Goal: Information Seeking & Learning: Learn about a topic

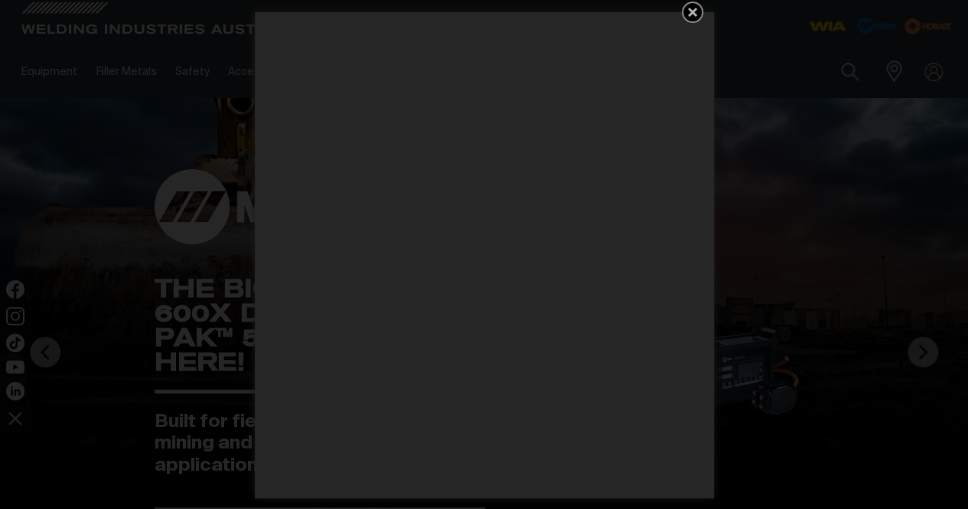
click at [697, 13] on icon "Get 5 WIA Welding Guides Free!" at bounding box center [692, 12] width 18 height 18
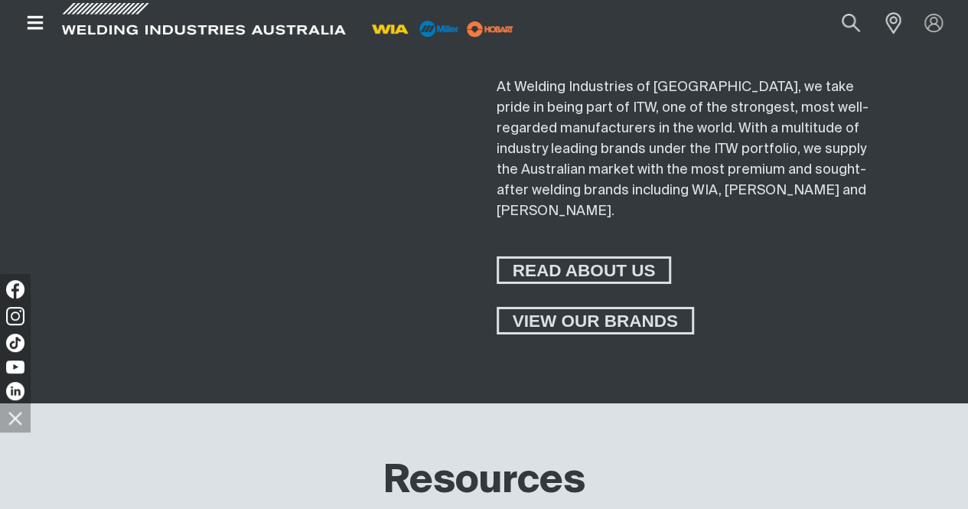
scroll to position [5126, 0]
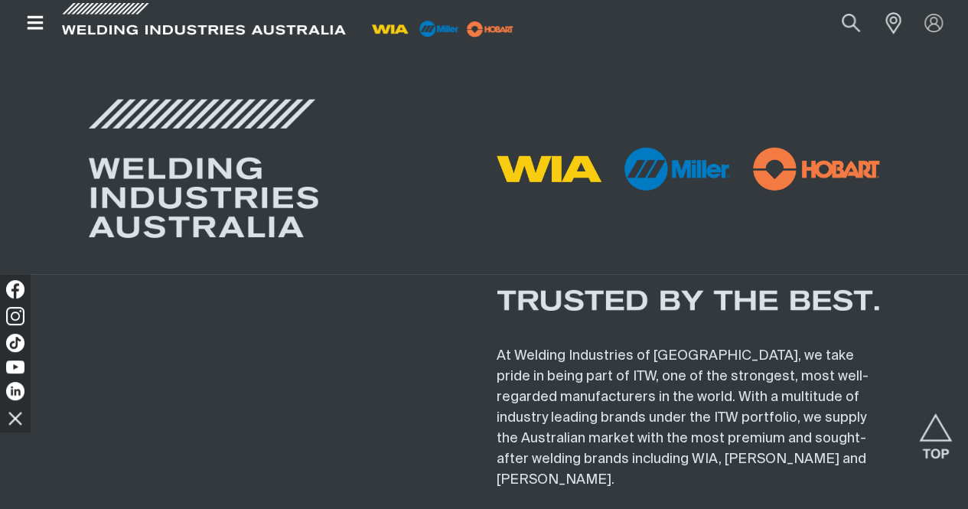
click at [27, 15] on icon "Open top menu" at bounding box center [35, 23] width 22 height 18
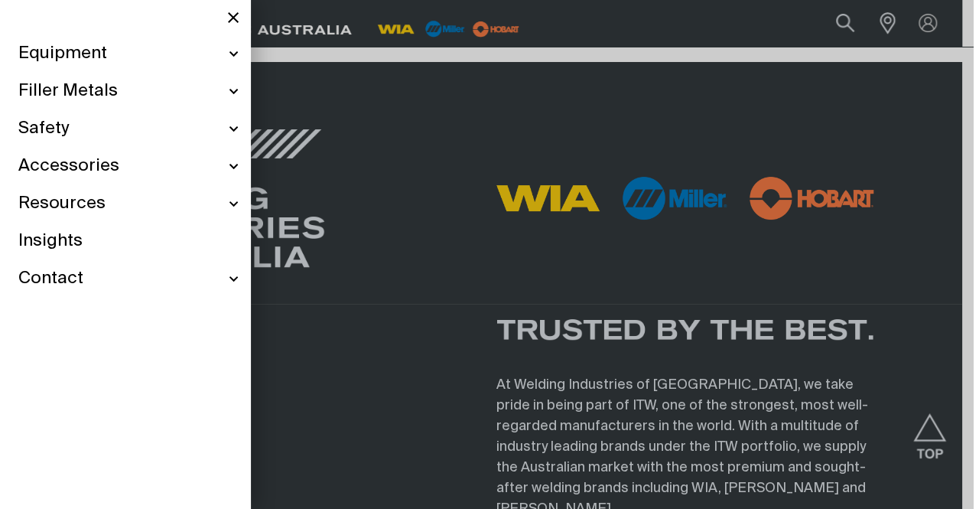
scroll to position [5094, 0]
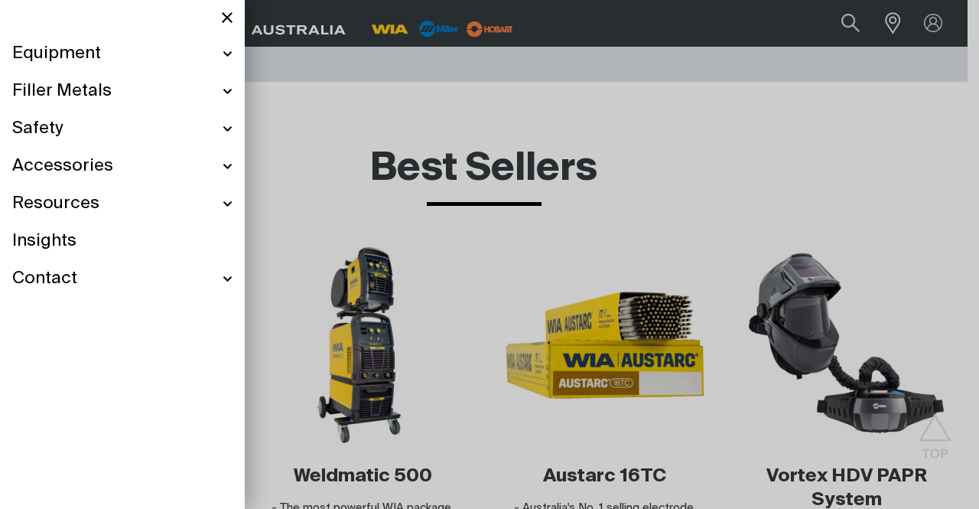
click at [223, 50] on div "Equipment" at bounding box center [122, 53] width 220 height 37
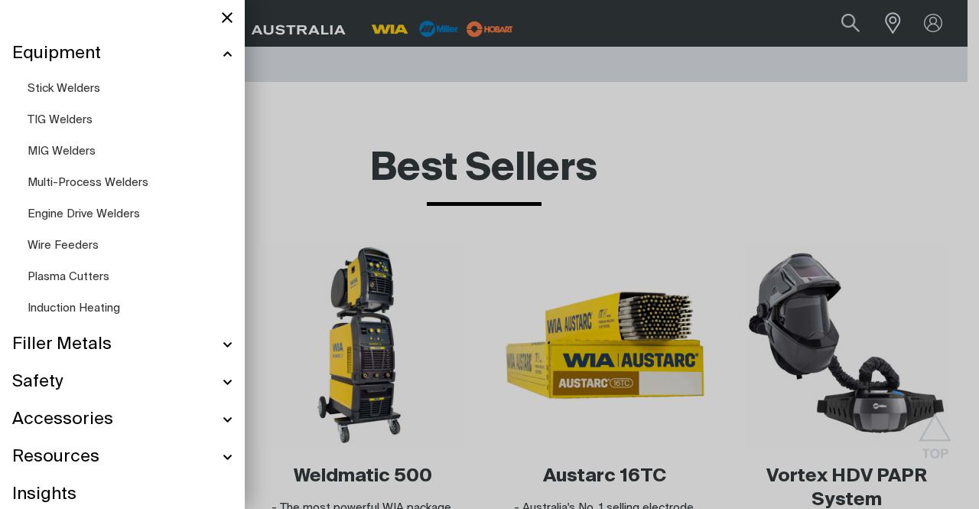
scroll to position [5040, 0]
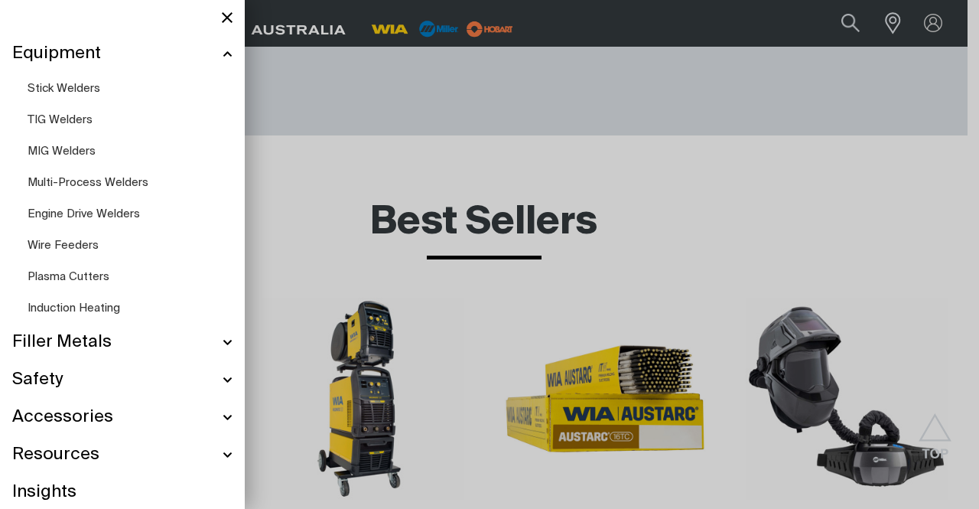
click at [46, 86] on span "Stick Welders" at bounding box center [64, 88] width 73 height 11
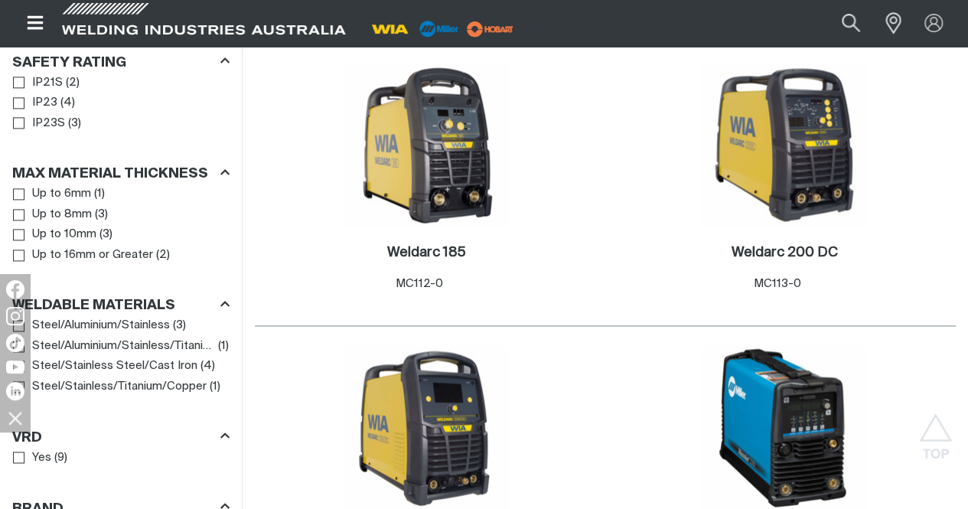
scroll to position [1148, 0]
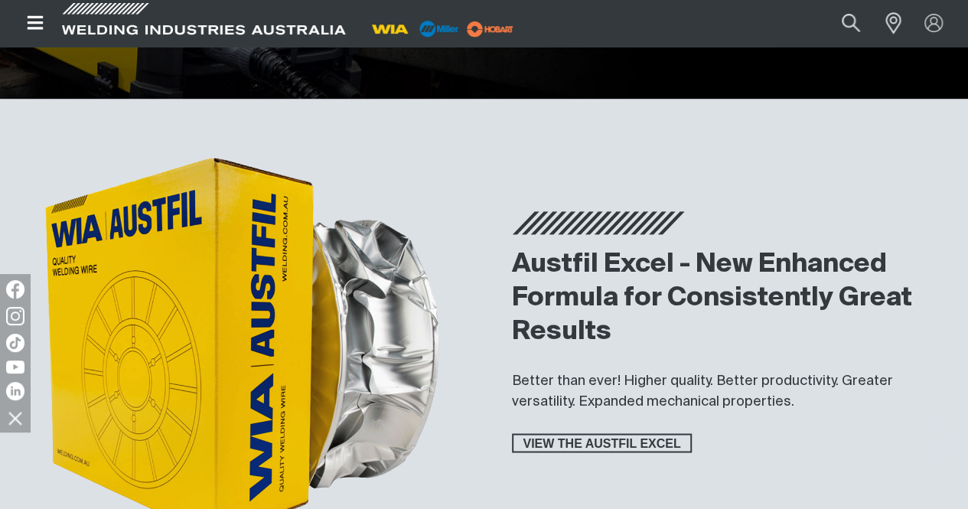
scroll to position [4132, 0]
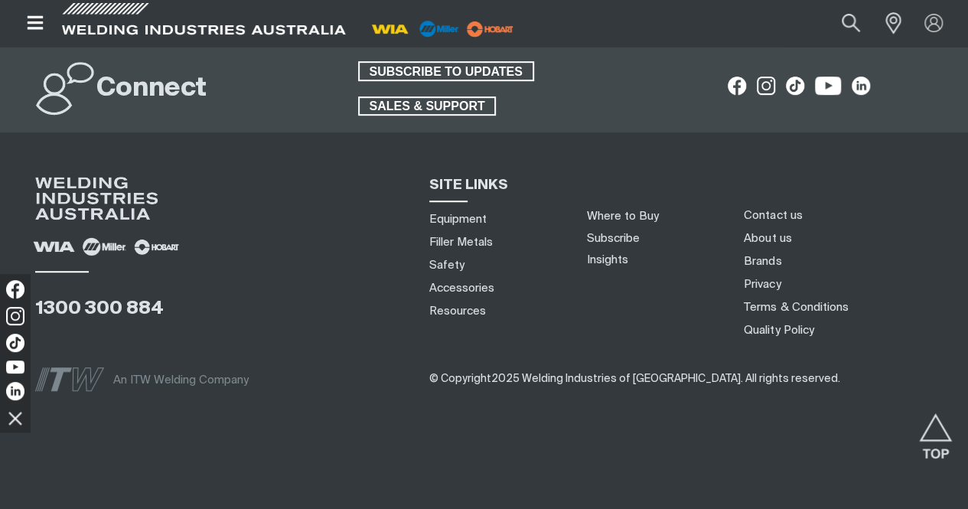
scroll to position [6044, 0]
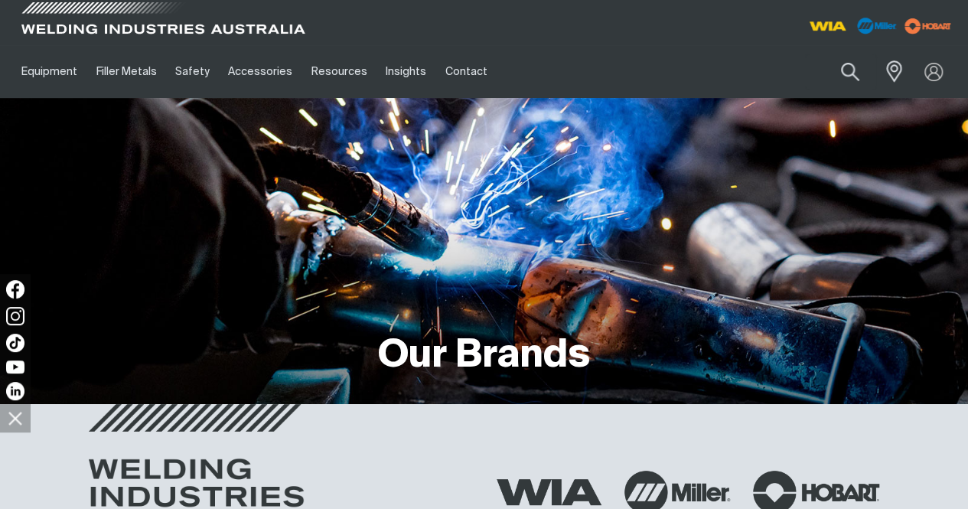
click at [66, 8] on span at bounding box center [163, 22] width 291 height 45
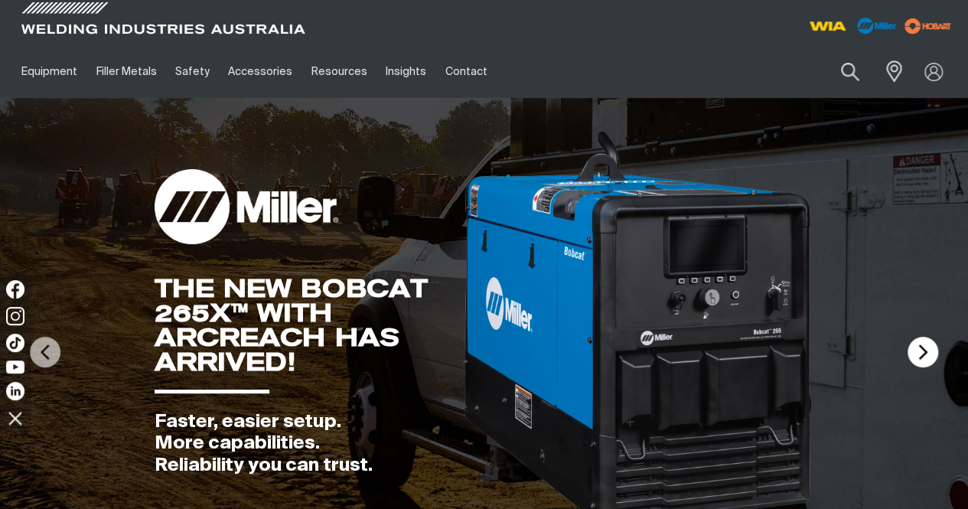
click at [921, 367] on img at bounding box center [922, 352] width 31 height 31
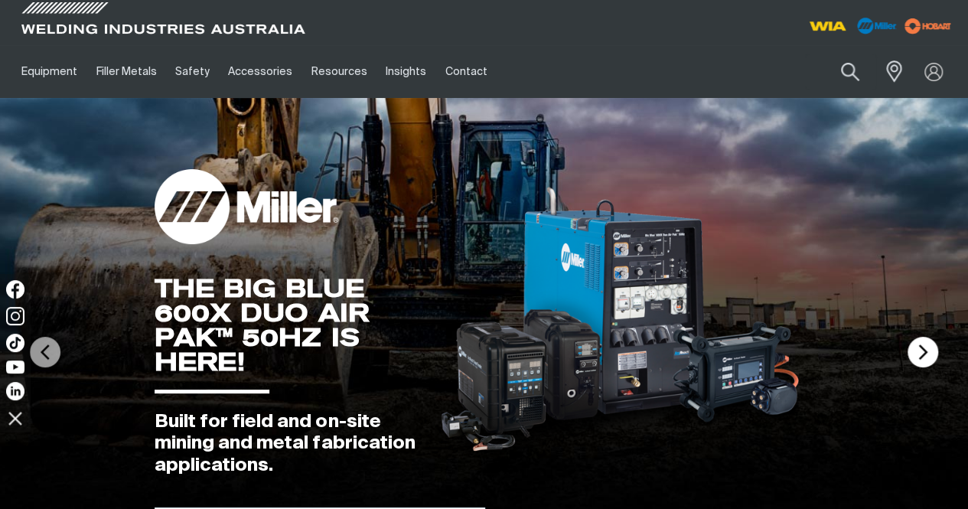
click at [922, 367] on img at bounding box center [922, 352] width 31 height 31
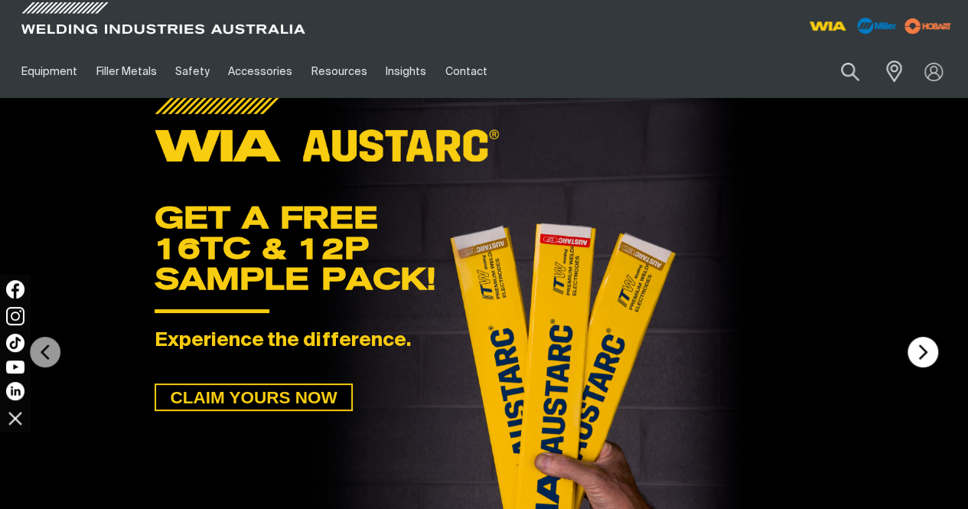
click at [922, 367] on img at bounding box center [922, 352] width 31 height 31
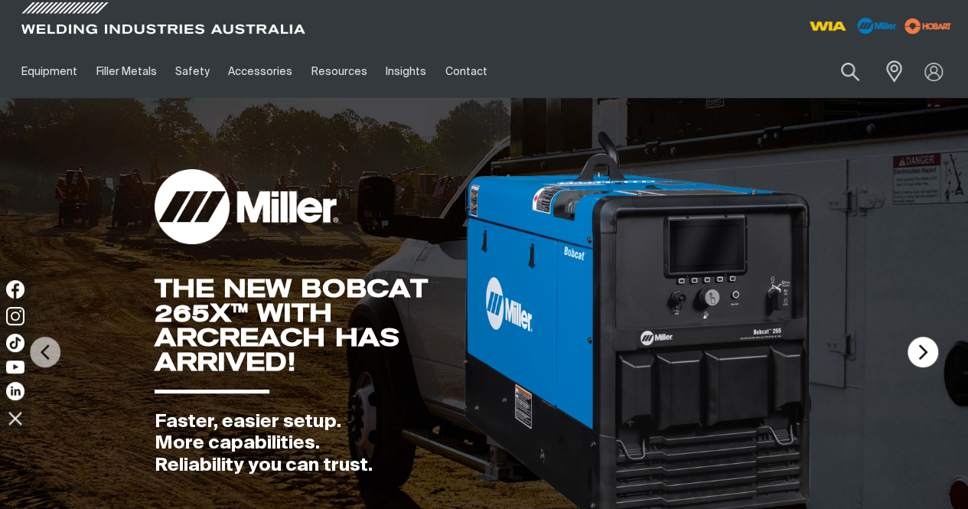
click at [922, 367] on img at bounding box center [922, 352] width 31 height 31
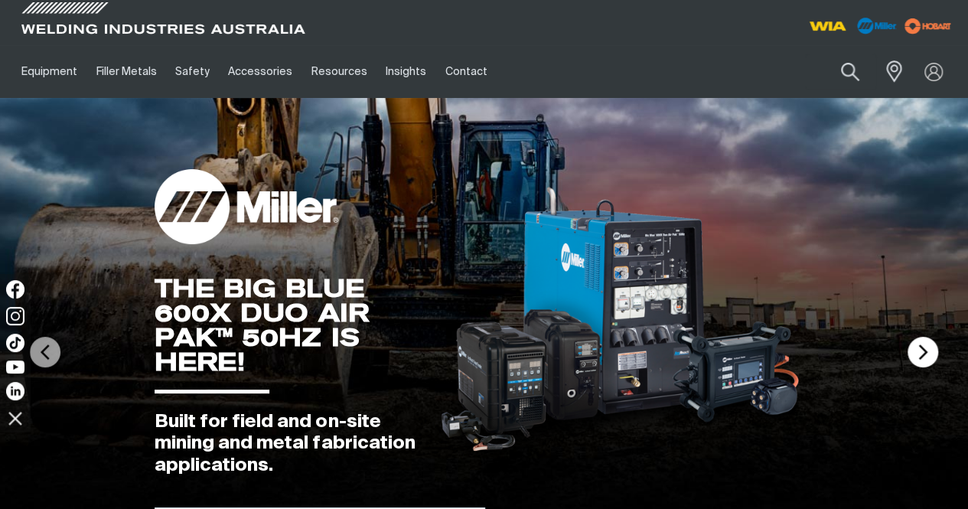
click at [922, 367] on img at bounding box center [922, 352] width 31 height 31
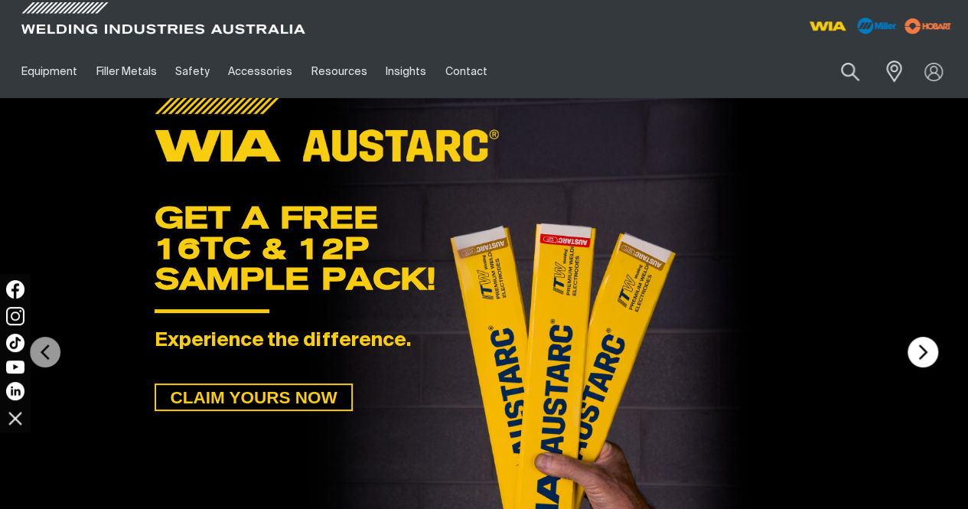
click at [922, 367] on img at bounding box center [922, 352] width 31 height 31
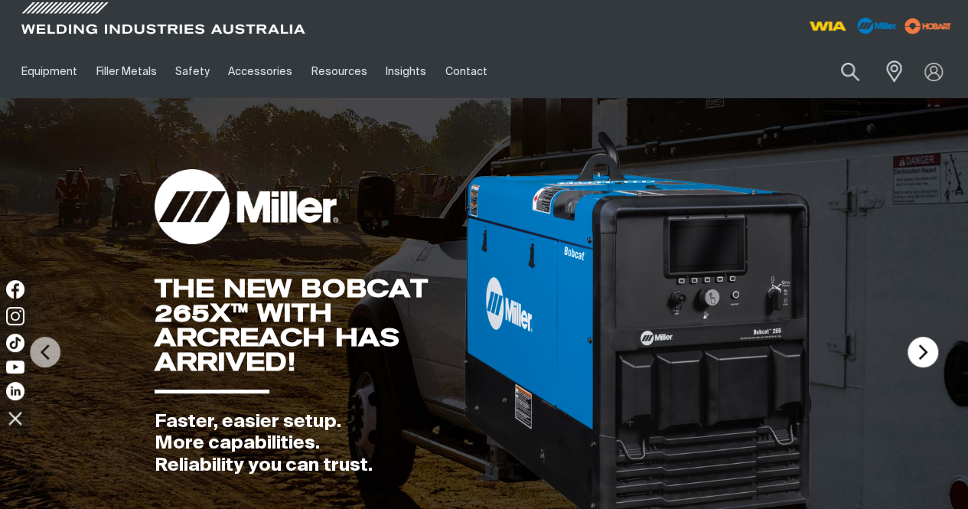
click at [922, 367] on img at bounding box center [922, 352] width 31 height 31
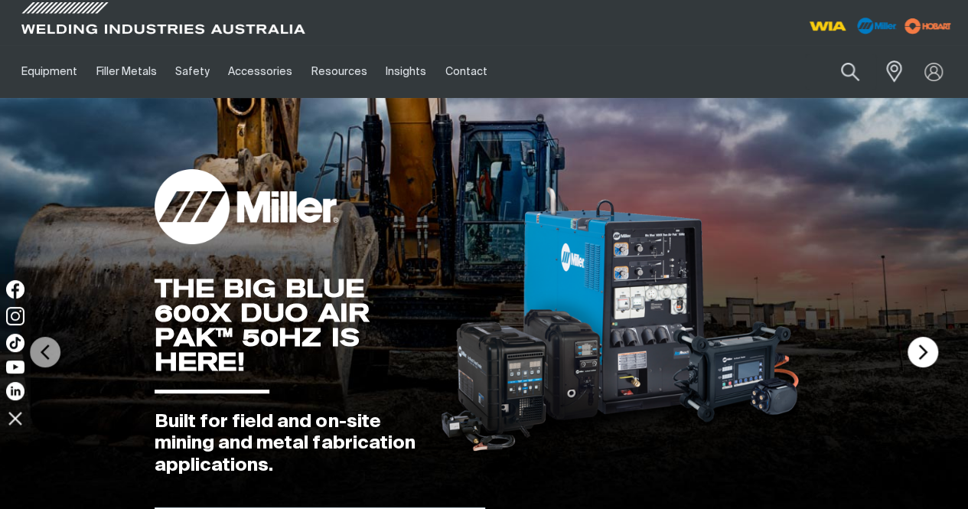
click at [922, 367] on img at bounding box center [922, 352] width 31 height 31
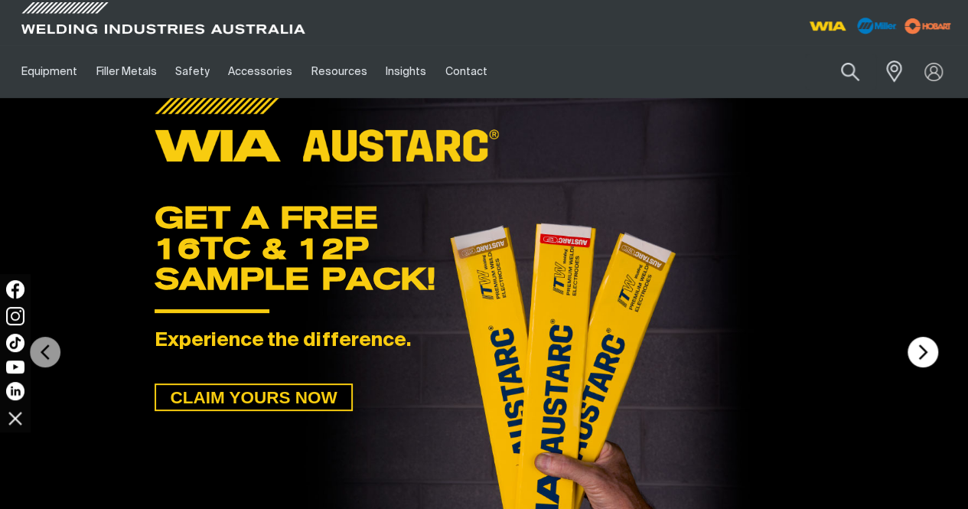
click at [922, 367] on img at bounding box center [922, 352] width 31 height 31
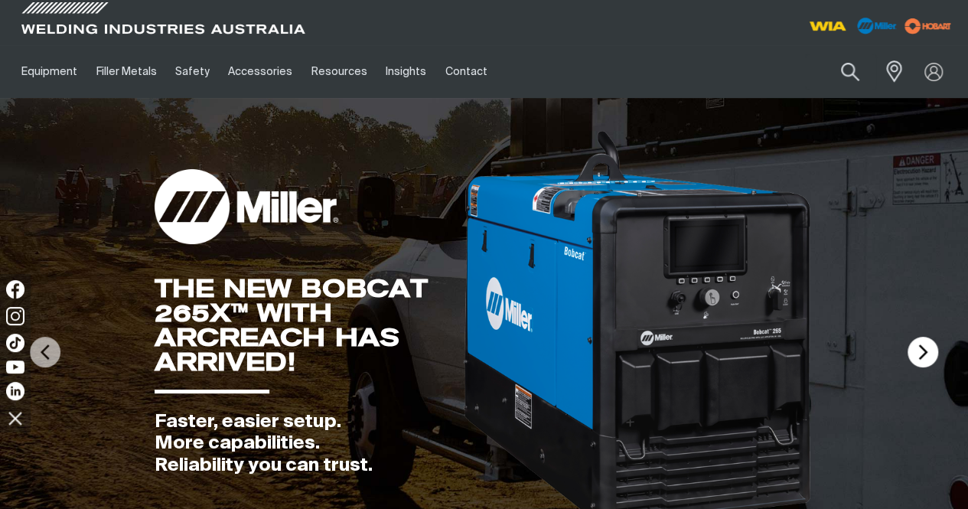
click at [922, 367] on img at bounding box center [922, 352] width 31 height 31
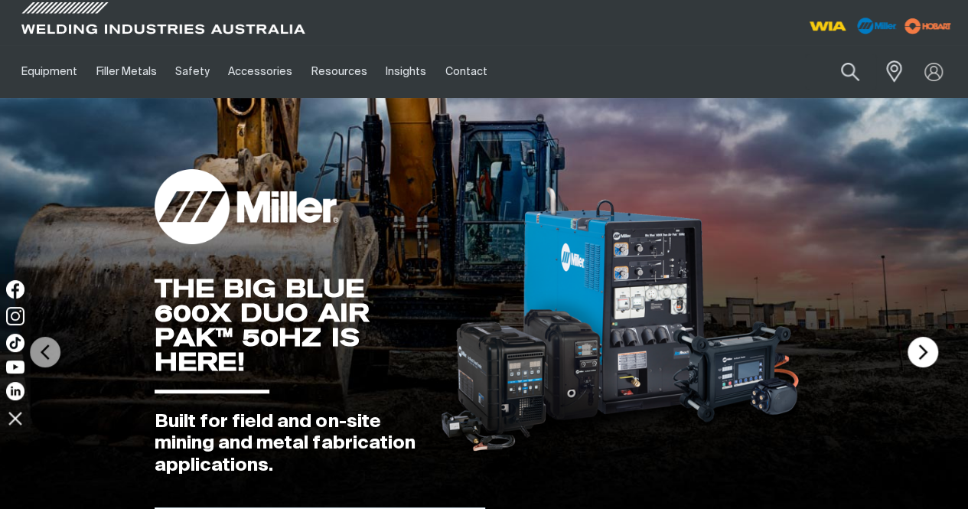
click at [922, 367] on img at bounding box center [922, 352] width 31 height 31
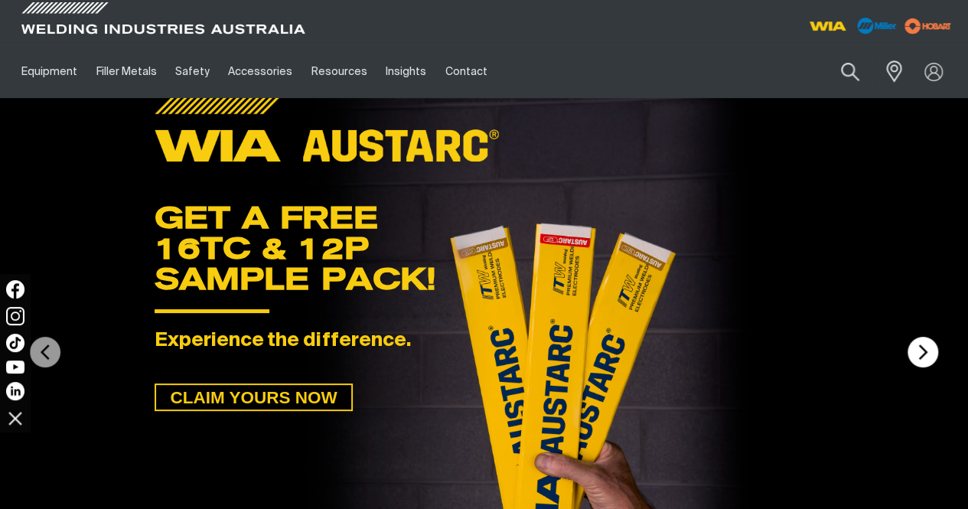
click at [922, 367] on img at bounding box center [922, 352] width 31 height 31
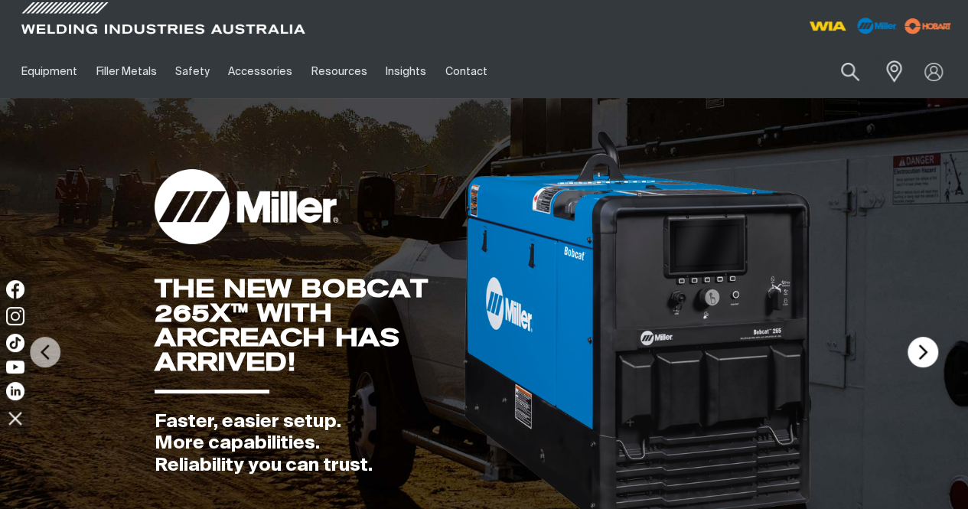
click at [922, 367] on img at bounding box center [922, 352] width 31 height 31
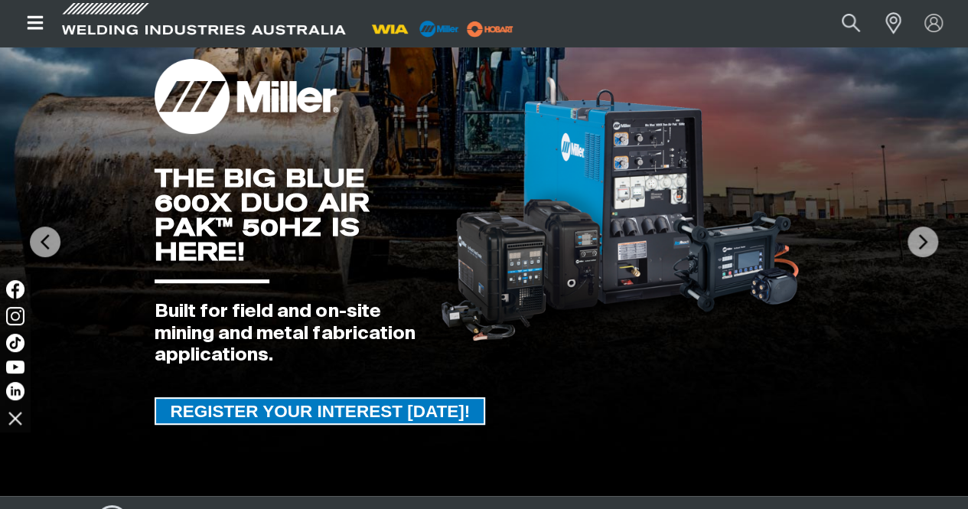
scroll to position [77, 0]
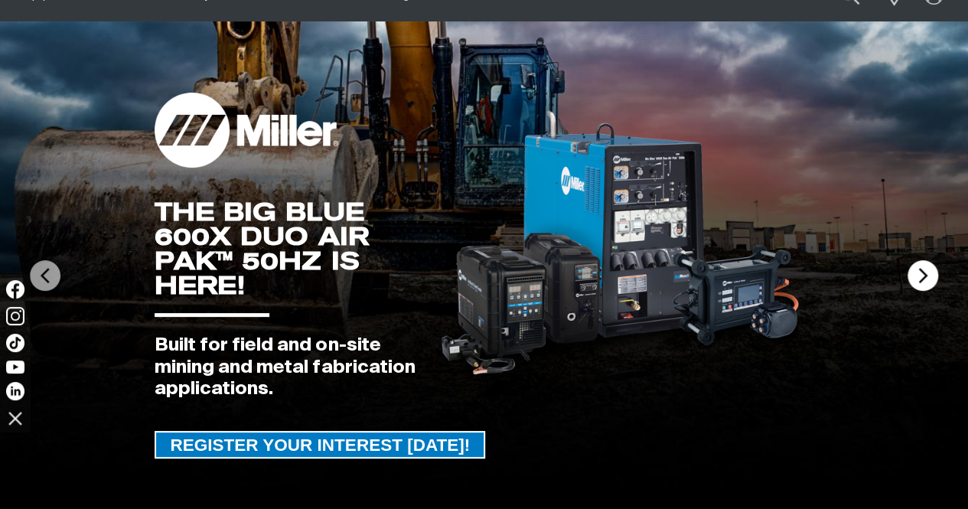
click at [929, 291] on img at bounding box center [922, 275] width 31 height 31
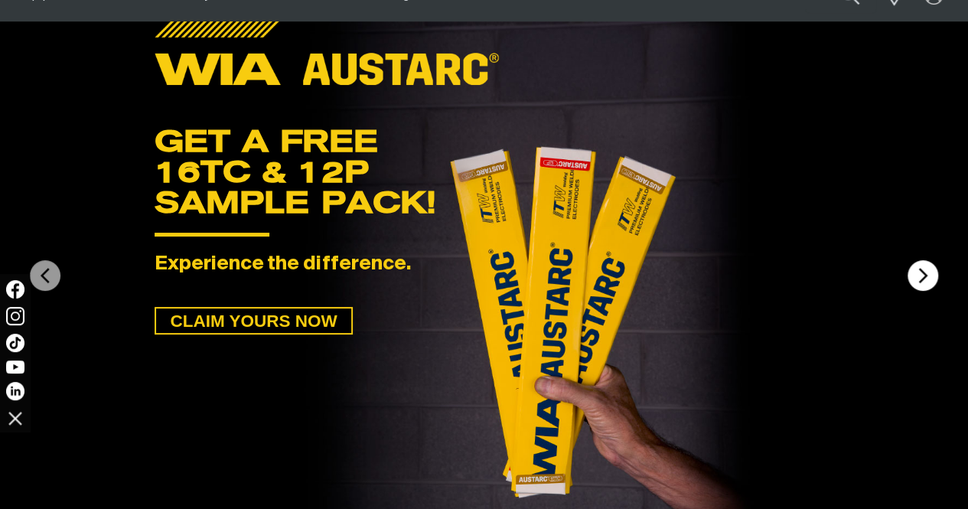
click at [929, 291] on img at bounding box center [922, 275] width 31 height 31
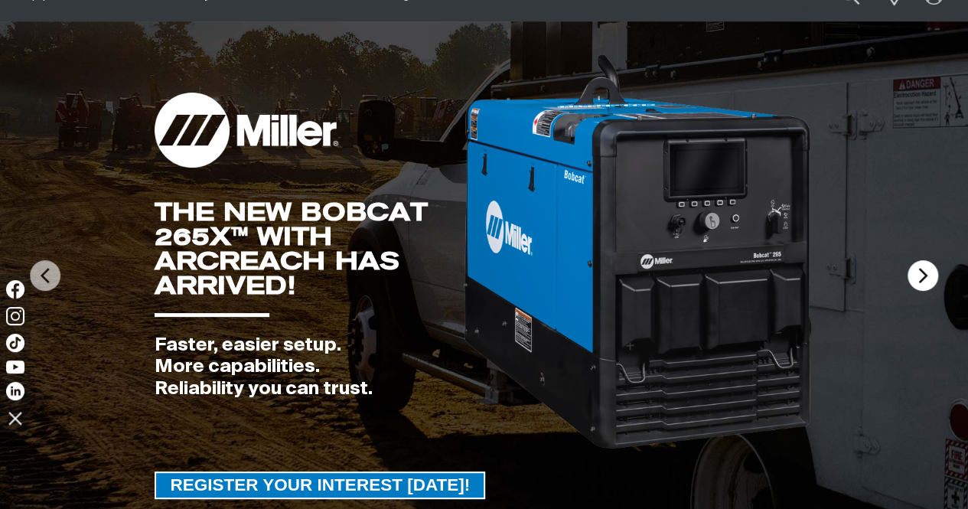
click at [929, 291] on img at bounding box center [922, 275] width 31 height 31
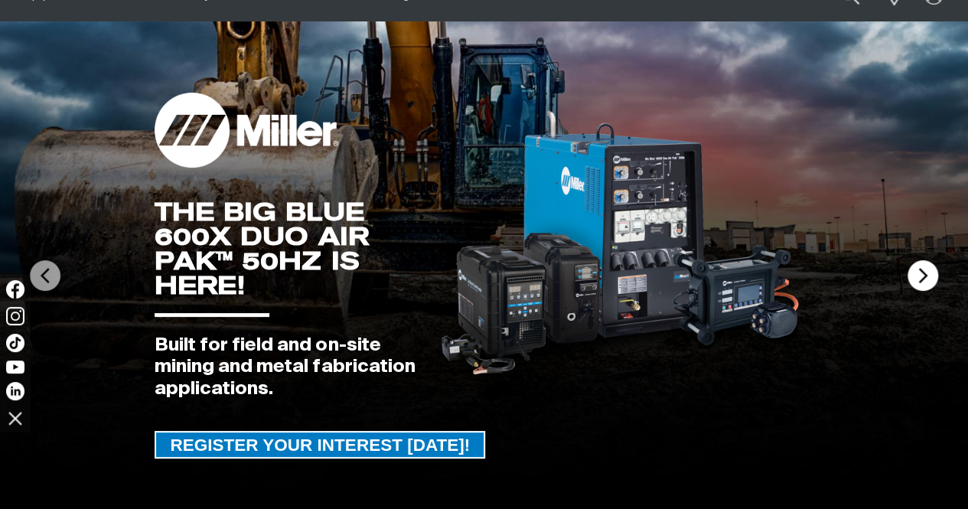
click at [929, 291] on img at bounding box center [922, 275] width 31 height 31
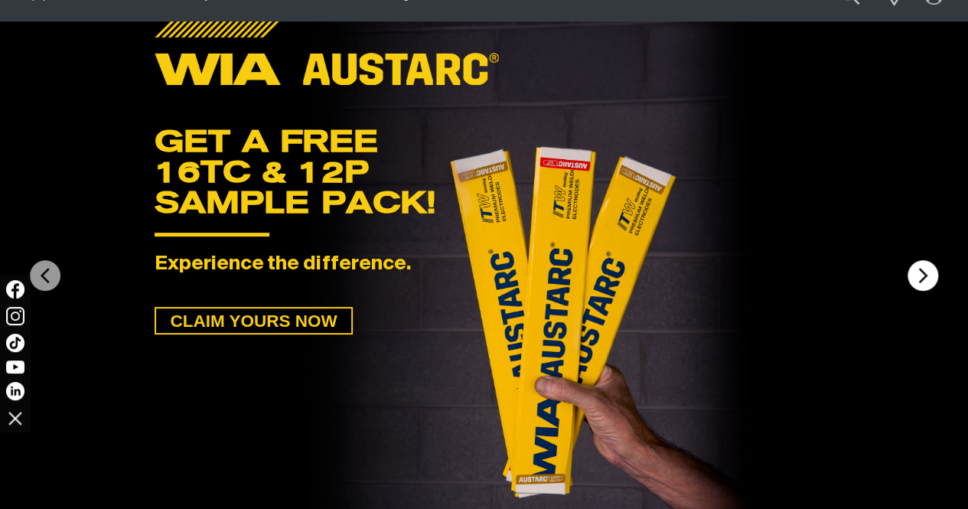
click at [929, 291] on img at bounding box center [922, 275] width 31 height 31
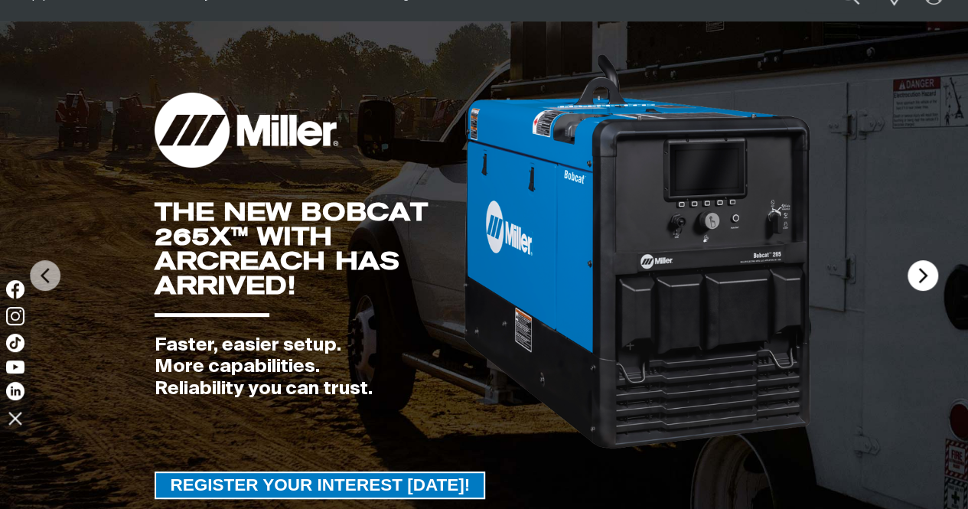
click at [929, 291] on img at bounding box center [922, 275] width 31 height 31
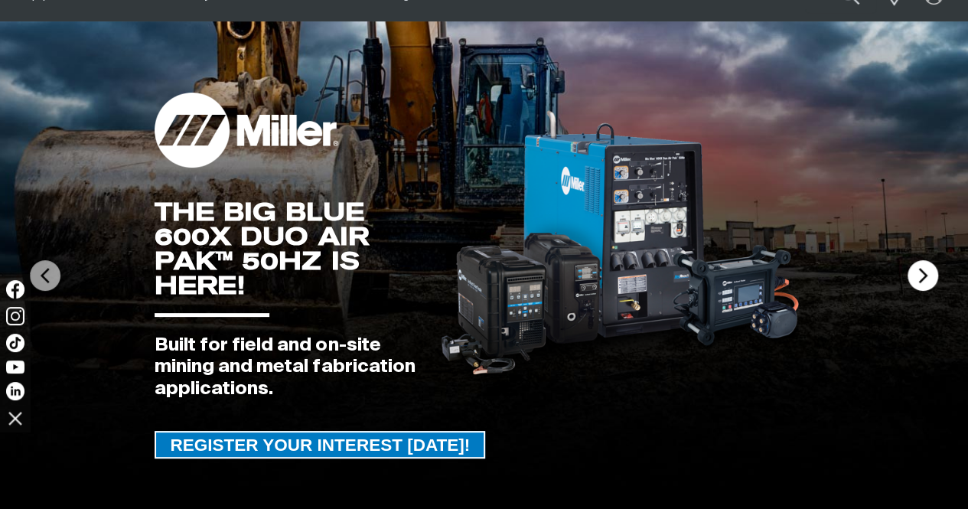
click at [929, 291] on img at bounding box center [922, 275] width 31 height 31
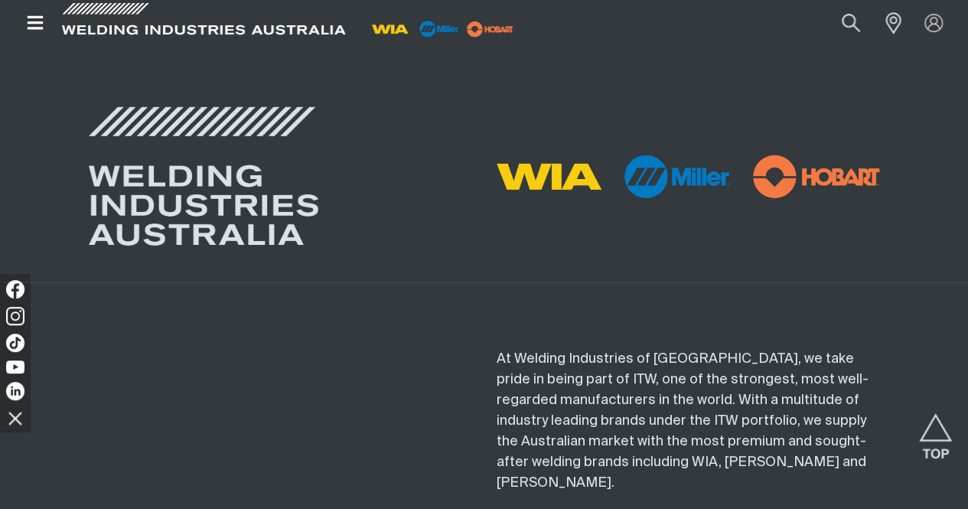
scroll to position [4897, 0]
